Goal: Check status: Check status

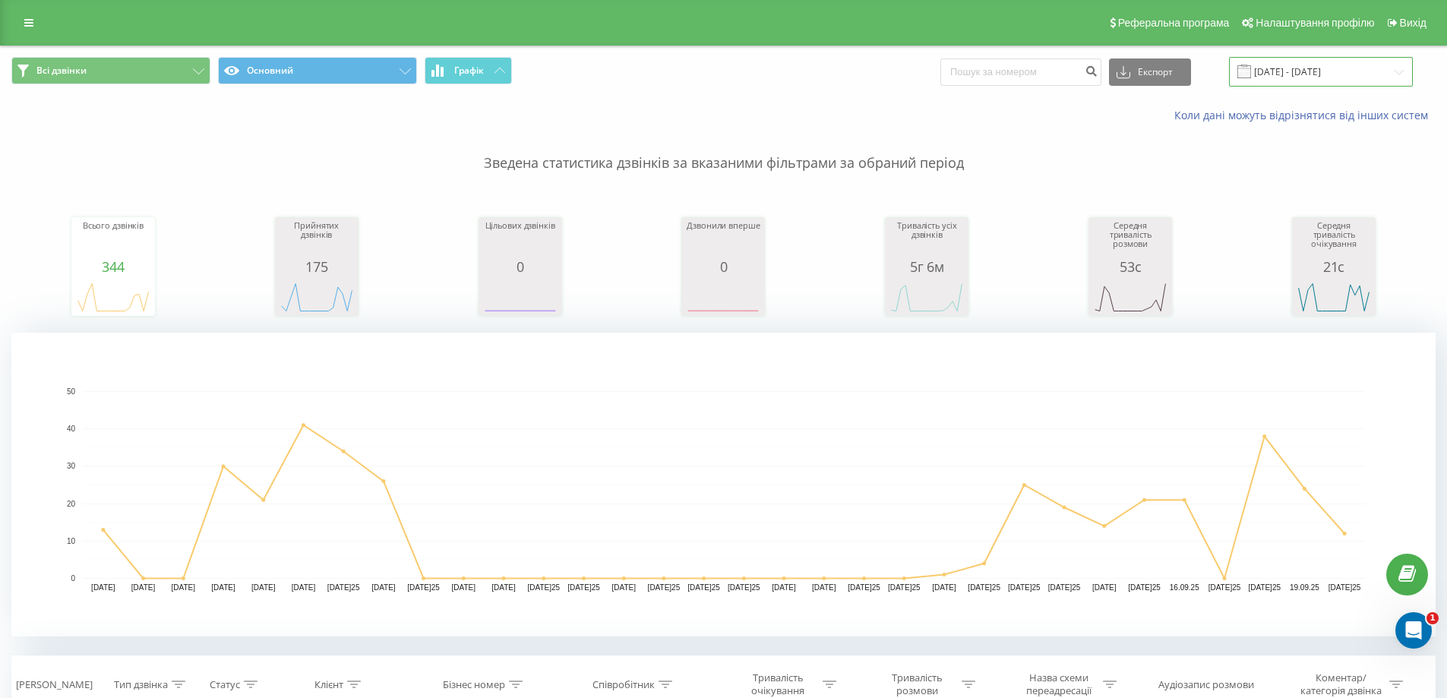
click at [1303, 68] on input "[DATE] - [DATE]" at bounding box center [1321, 72] width 184 height 30
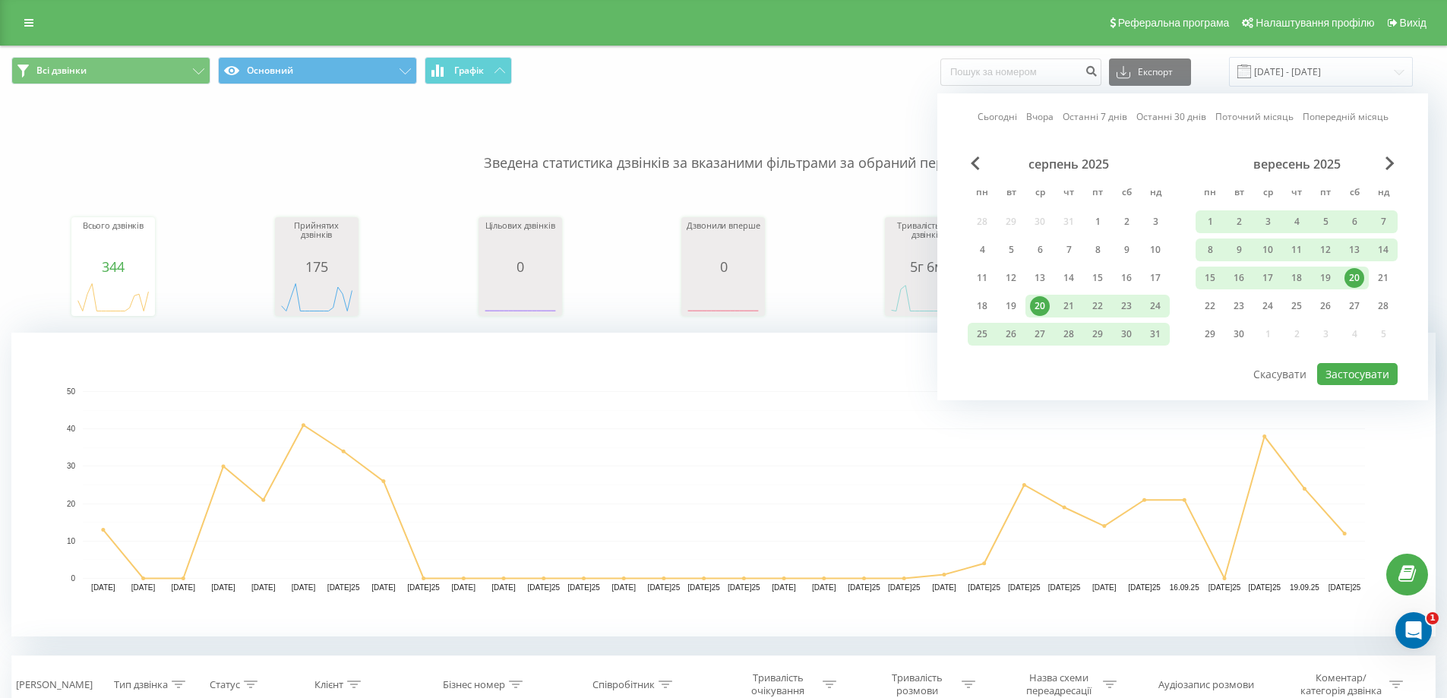
click at [1009, 117] on link "Сьогодні" at bounding box center [998, 116] width 40 height 14
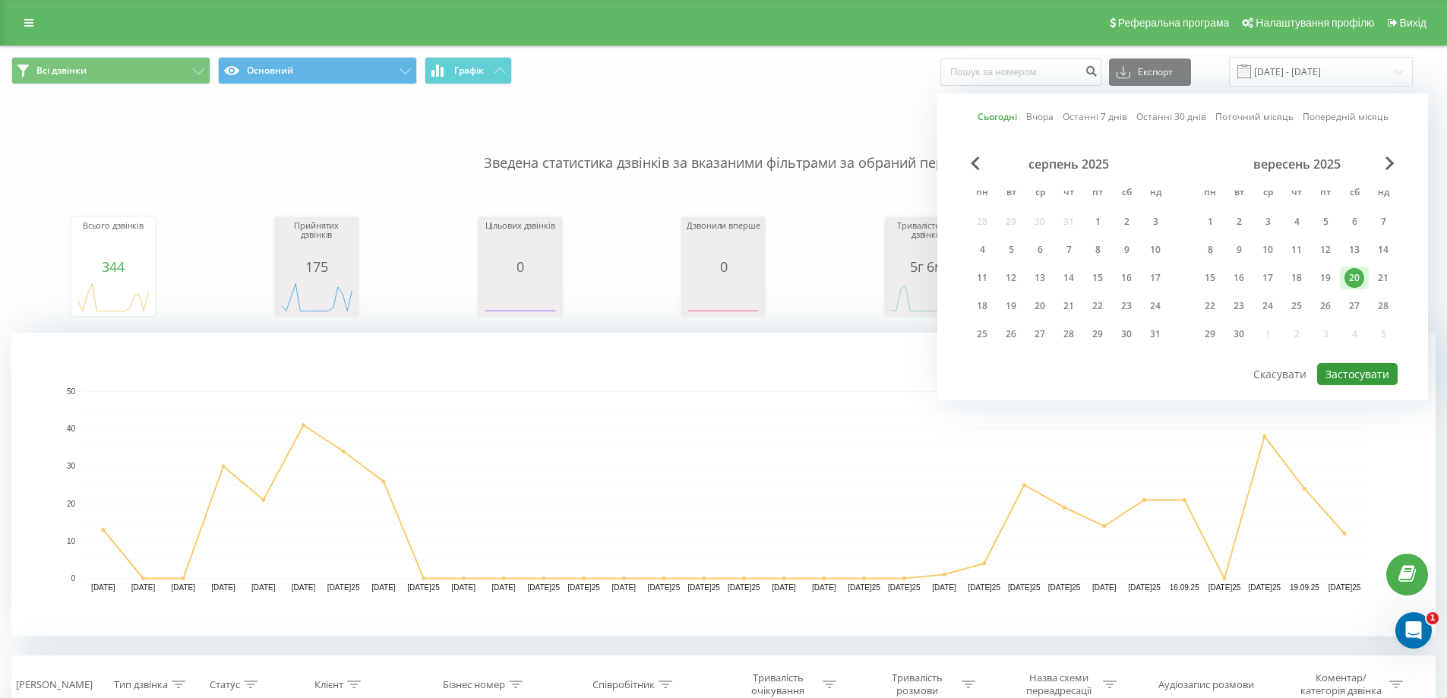
click at [1358, 378] on button "Застосувати" at bounding box center [1357, 374] width 81 height 22
type input "[DATE]25 [DATE]25"
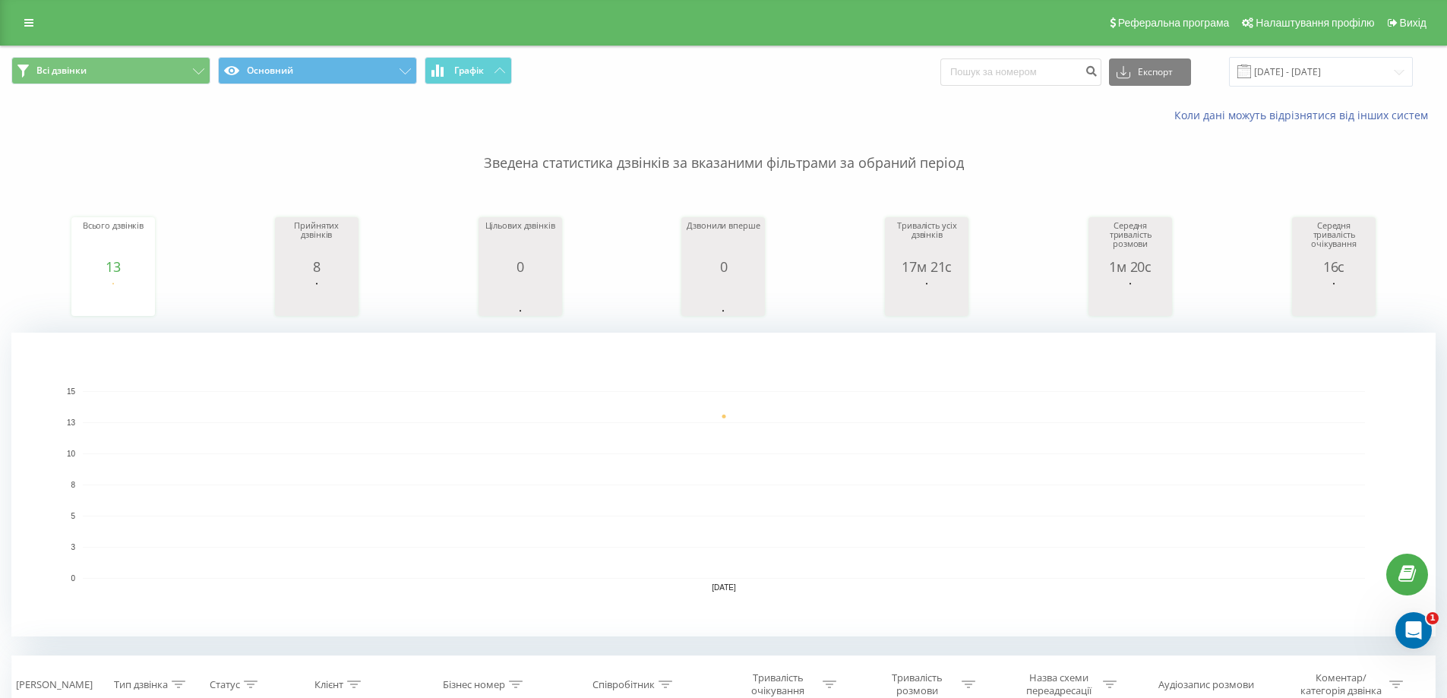
click at [340, 444] on rect "A chart." at bounding box center [724, 485] width 1282 height 188
click at [1140, 421] on rect "A chart." at bounding box center [724, 485] width 1282 height 188
